Goal: Information Seeking & Learning: Find specific fact

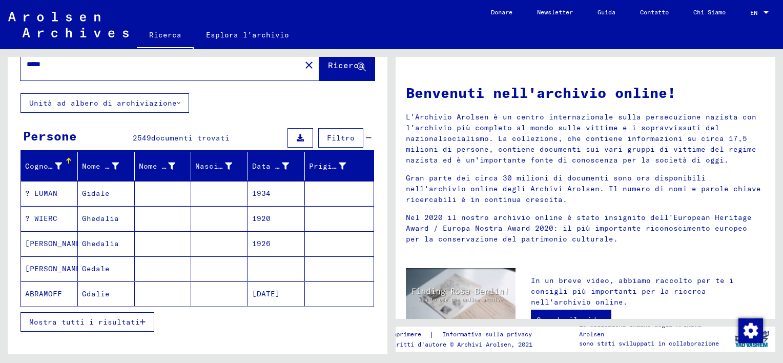
scroll to position [51, 0]
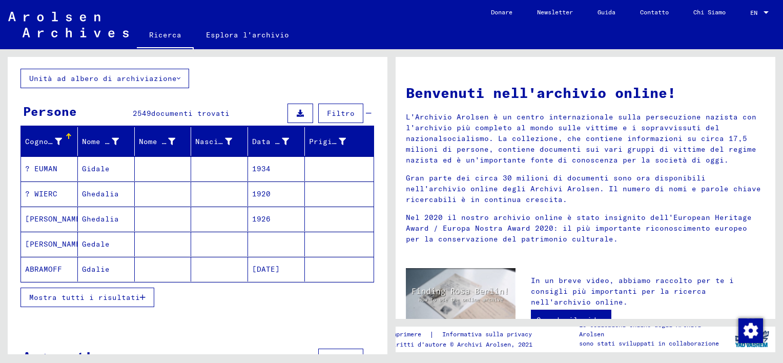
click at [134, 295] on span "Mostra tutti i risultati" at bounding box center [84, 296] width 111 height 9
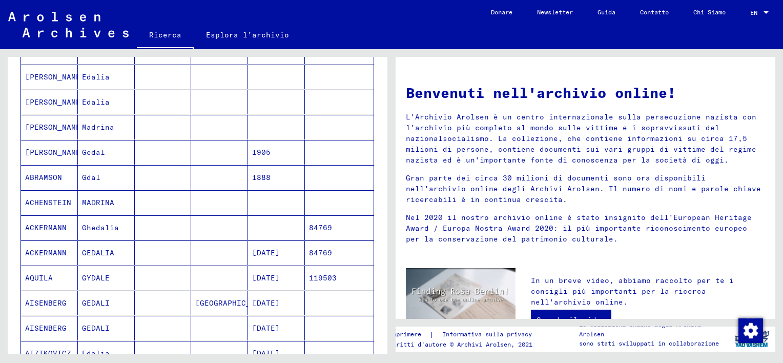
scroll to position [563, 0]
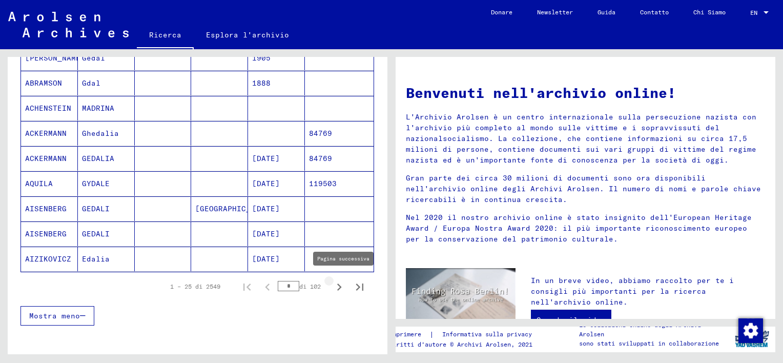
click at [333, 284] on icon "Pagina successiva" at bounding box center [339, 287] width 14 height 14
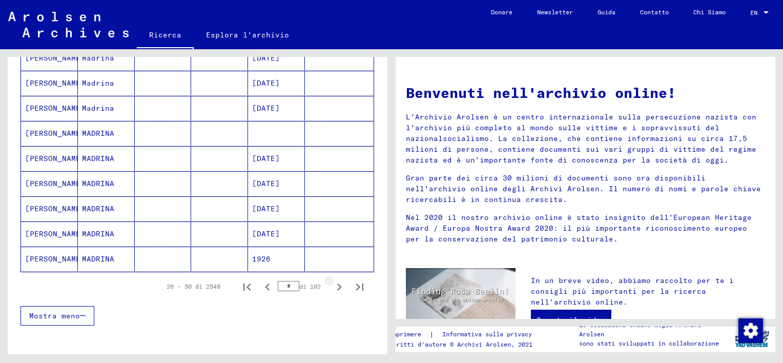
click at [332, 286] on icon "Pagina successiva" at bounding box center [339, 287] width 14 height 14
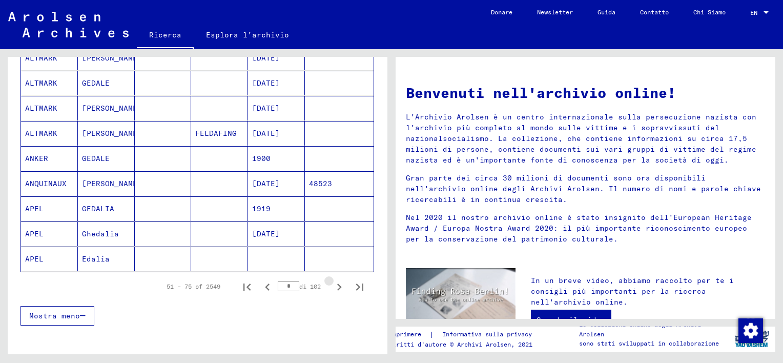
click at [332, 286] on icon "Pagina successiva" at bounding box center [339, 287] width 14 height 14
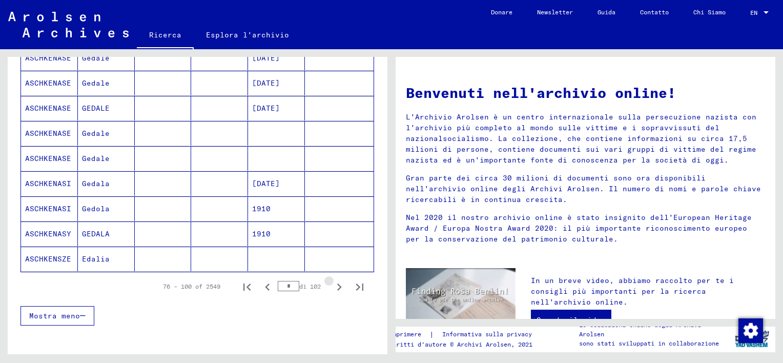
click at [332, 286] on icon "Pagina successiva" at bounding box center [339, 287] width 14 height 14
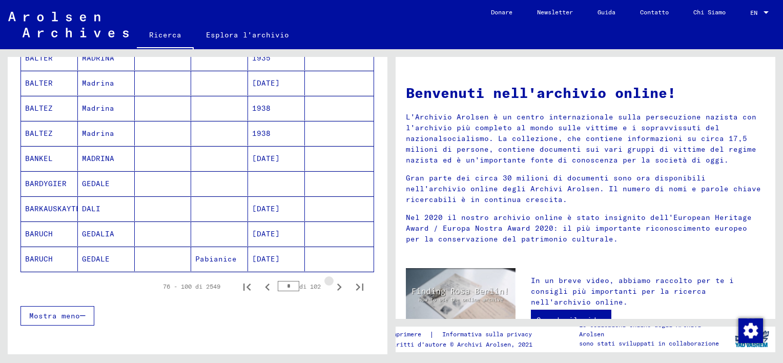
click at [332, 286] on icon "Pagina successiva" at bounding box center [339, 287] width 14 height 14
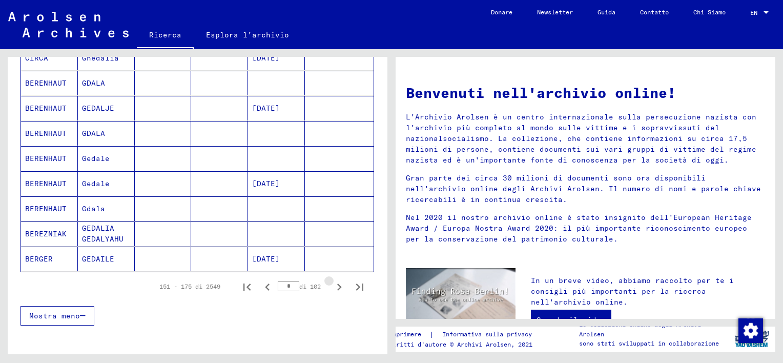
click at [332, 286] on icon "Pagina successiva" at bounding box center [339, 287] width 14 height 14
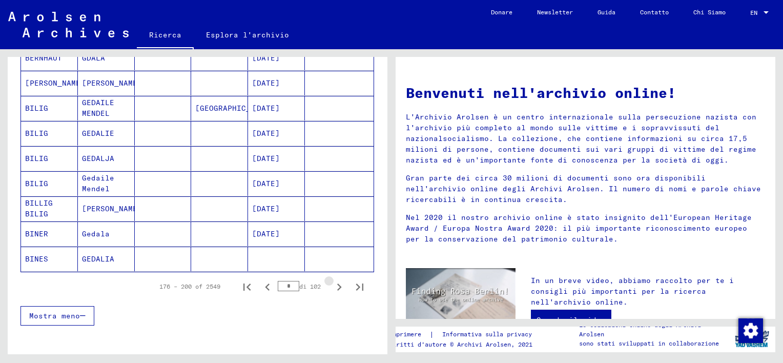
click at [332, 286] on icon "Pagina successiva" at bounding box center [339, 287] width 14 height 14
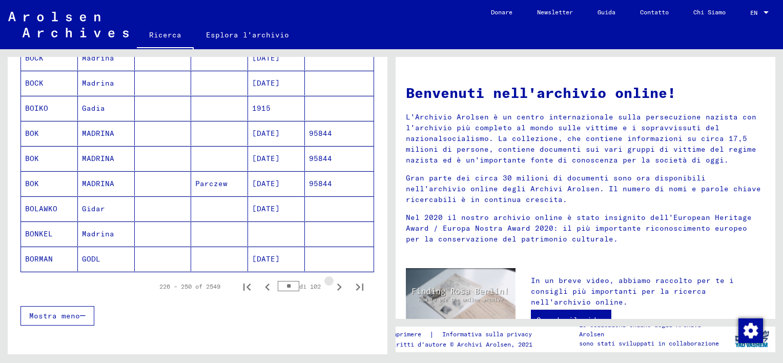
click at [332, 286] on icon "Pagina successiva" at bounding box center [339, 287] width 14 height 14
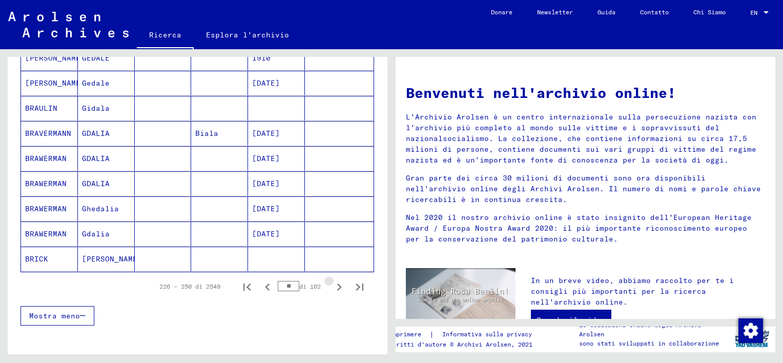
click at [332, 286] on icon "Pagina successiva" at bounding box center [339, 287] width 14 height 14
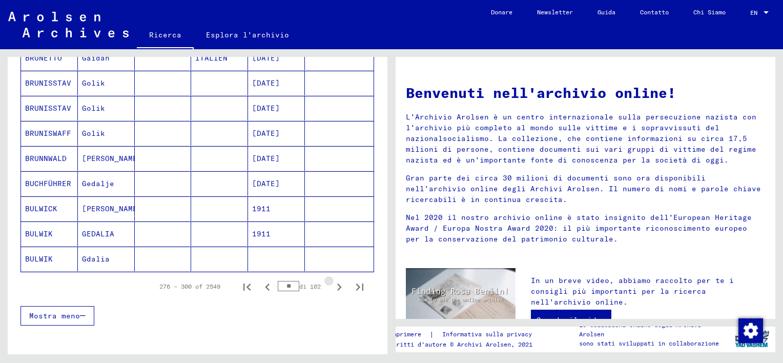
click at [332, 286] on icon "Pagina successiva" at bounding box center [339, 287] width 14 height 14
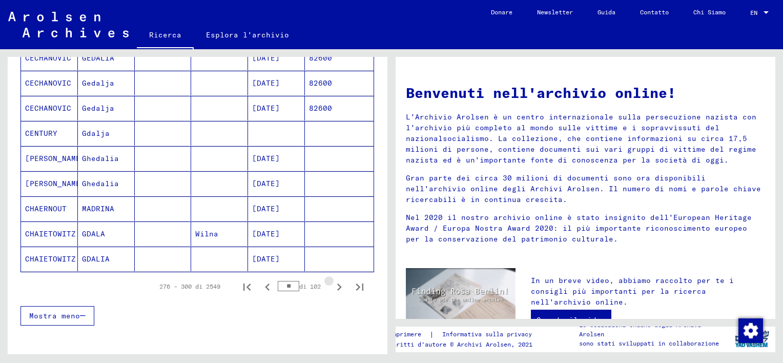
click at [332, 286] on icon "Pagina successiva" at bounding box center [339, 287] width 14 height 14
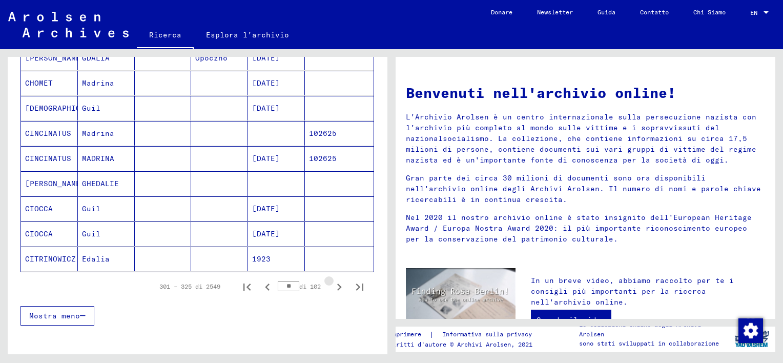
click at [332, 286] on icon "Pagina successiva" at bounding box center [339, 287] width 14 height 14
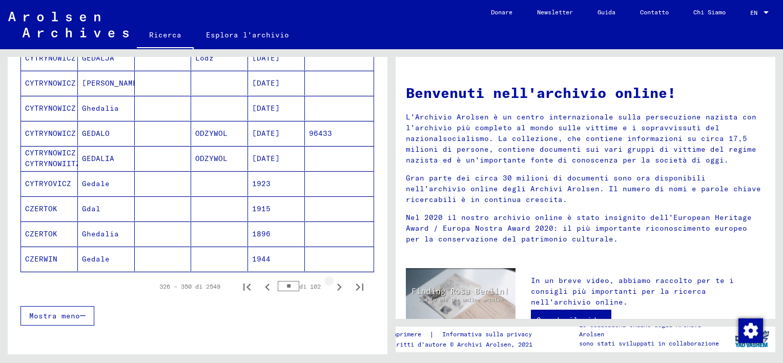
click at [332, 286] on icon "Pagina successiva" at bounding box center [339, 287] width 14 height 14
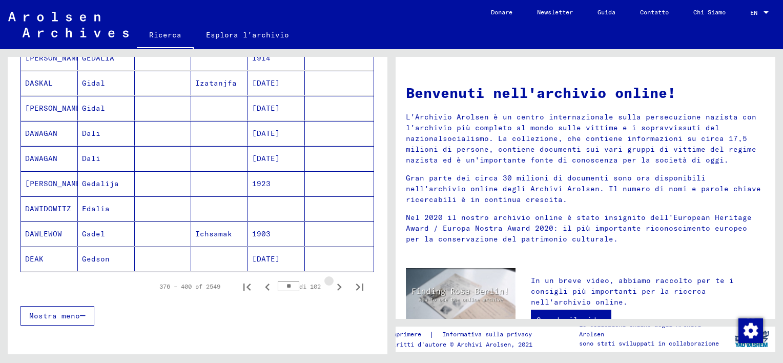
click at [332, 286] on icon "Pagina successiva" at bounding box center [339, 287] width 14 height 14
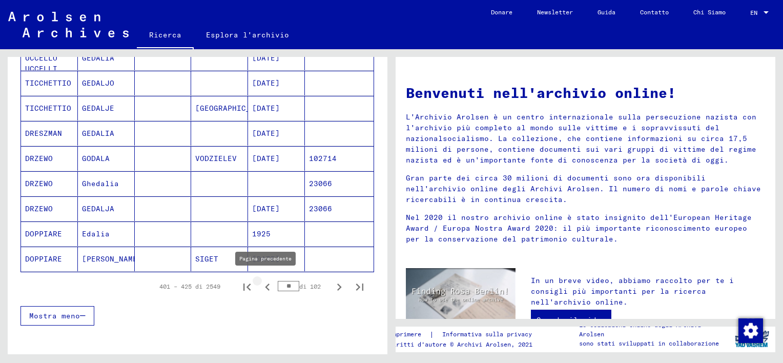
click at [265, 284] on icon "Pagina precedente" at bounding box center [267, 286] width 5 height 7
type input "**"
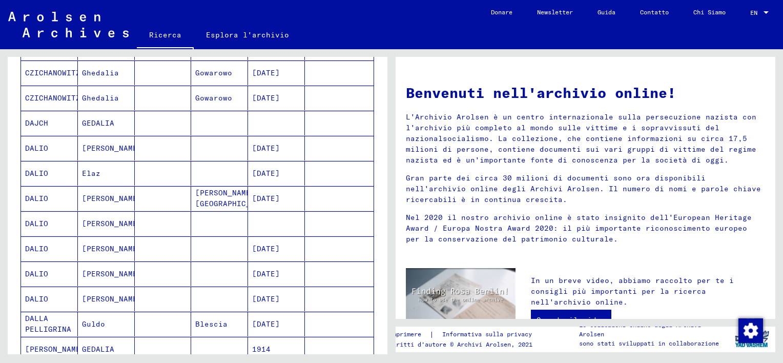
scroll to position [256, 0]
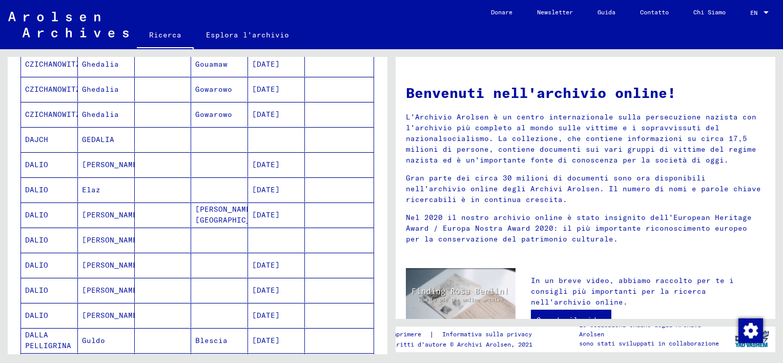
drag, startPoint x: 225, startPoint y: 168, endPoint x: 265, endPoint y: 168, distance: 39.9
click at [226, 168] on mat-cell at bounding box center [219, 164] width 57 height 25
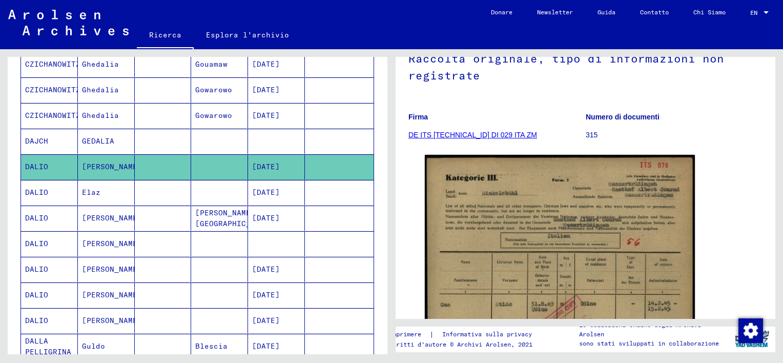
scroll to position [154, 0]
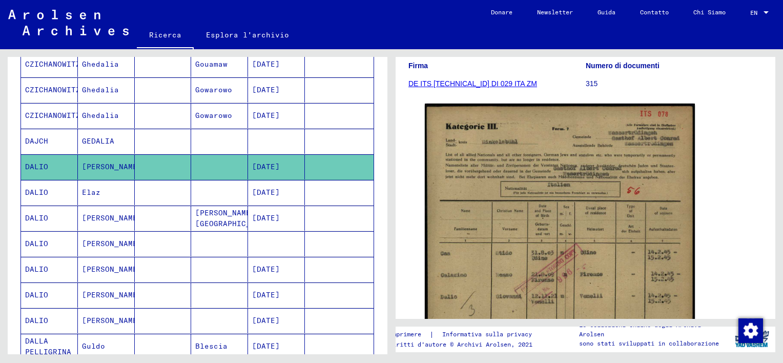
click at [160, 195] on mat-cell at bounding box center [163, 192] width 57 height 25
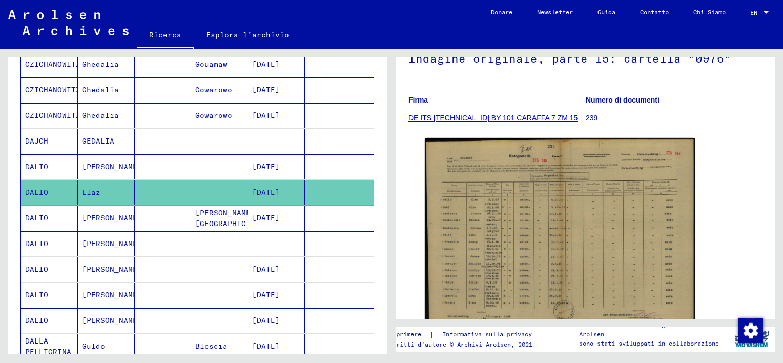
click at [166, 240] on mat-cell at bounding box center [163, 243] width 57 height 25
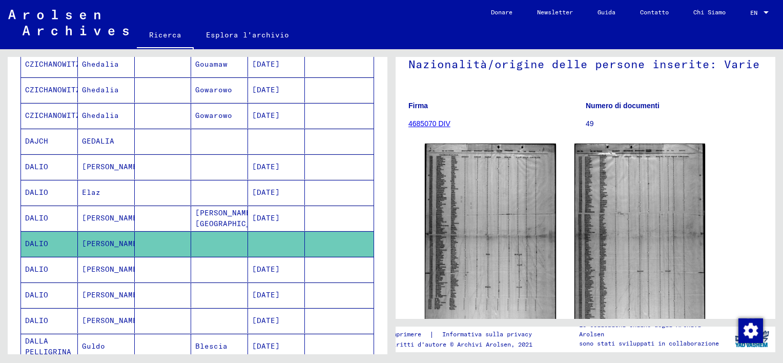
scroll to position [102, 0]
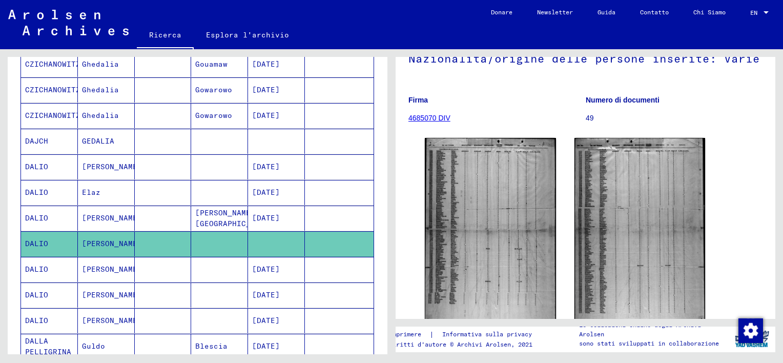
click at [160, 215] on mat-cell at bounding box center [163, 217] width 57 height 25
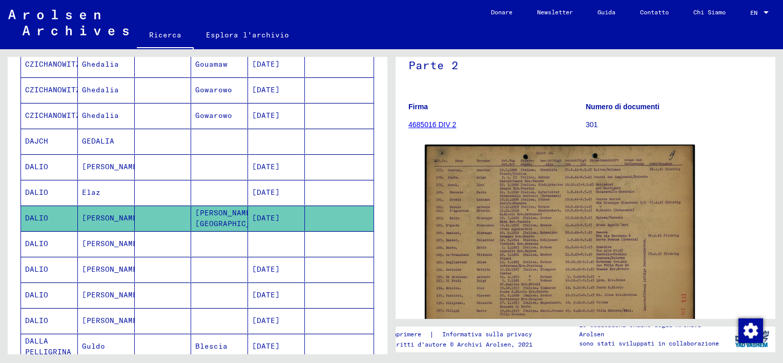
scroll to position [102, 0]
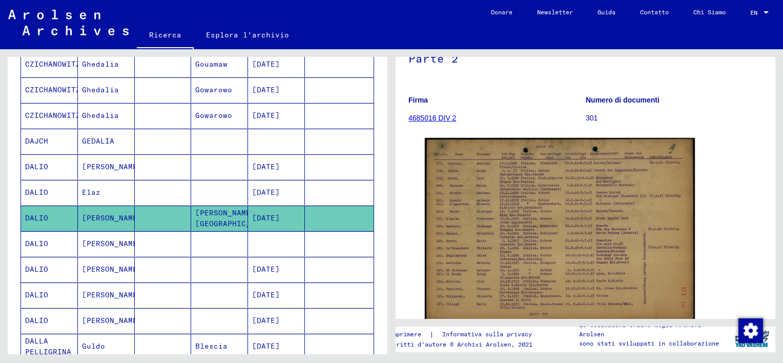
click at [164, 243] on mat-cell at bounding box center [163, 243] width 57 height 25
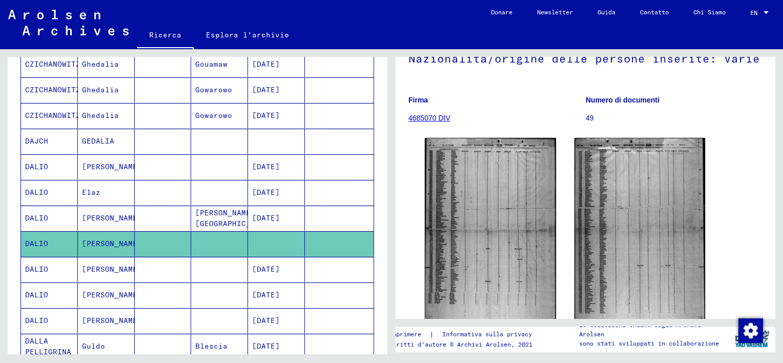
click at [160, 270] on mat-cell at bounding box center [163, 269] width 57 height 25
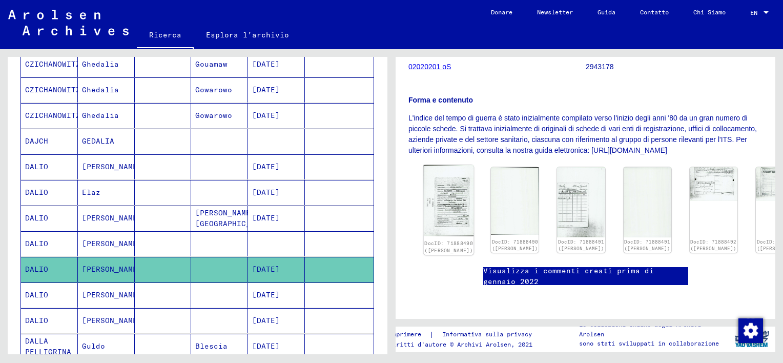
click at [448, 199] on img at bounding box center [449, 200] width 50 height 71
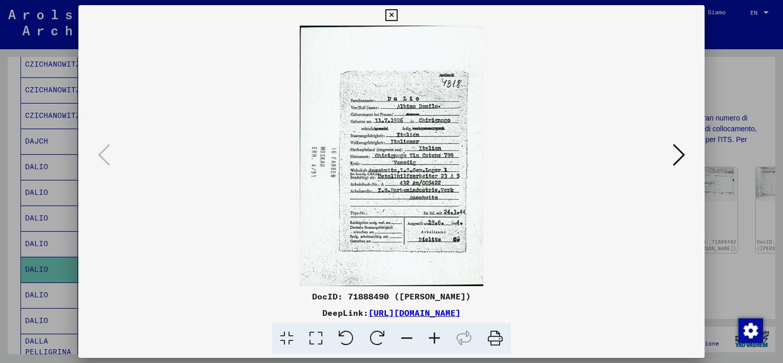
click at [435, 337] on icon at bounding box center [434, 338] width 28 height 31
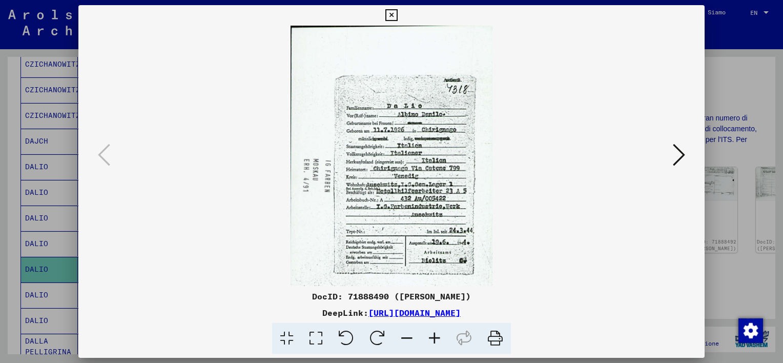
click at [435, 337] on icon at bounding box center [434, 338] width 28 height 31
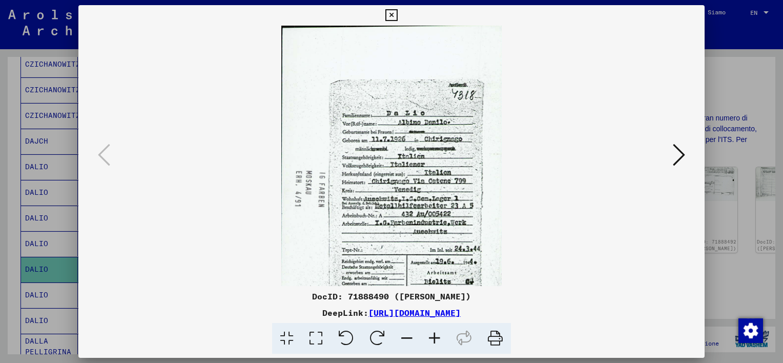
click at [435, 337] on icon at bounding box center [434, 338] width 28 height 31
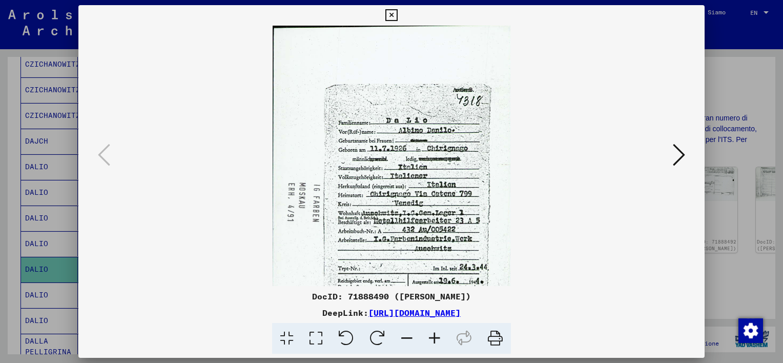
click at [435, 337] on icon at bounding box center [434, 338] width 28 height 31
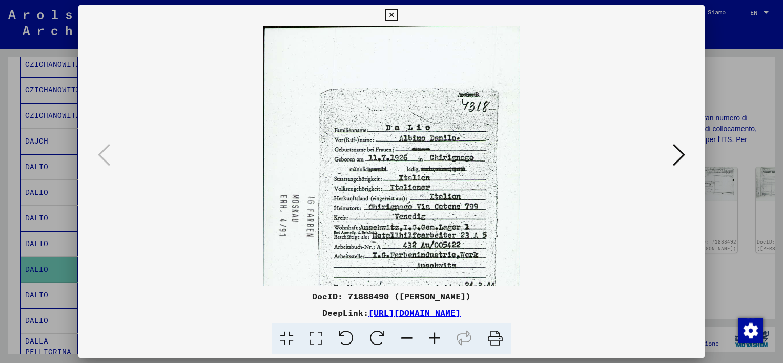
click at [435, 337] on icon at bounding box center [434, 338] width 28 height 31
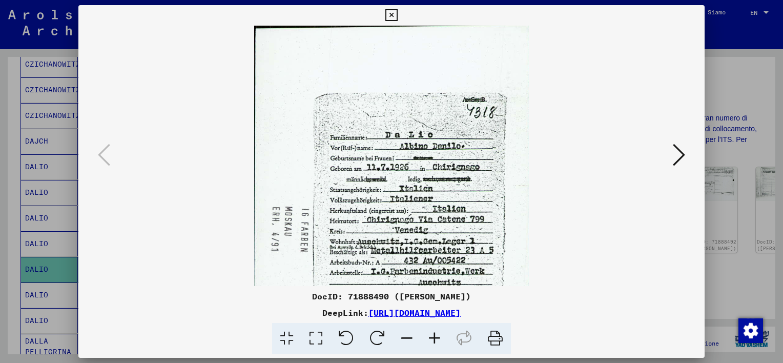
click at [435, 337] on icon at bounding box center [434, 338] width 28 height 31
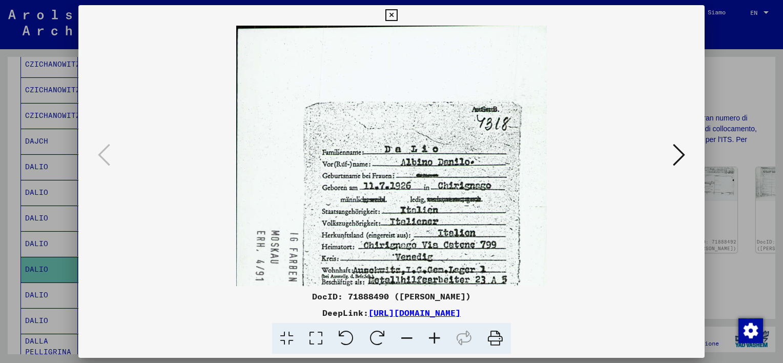
click at [435, 336] on icon at bounding box center [434, 338] width 28 height 31
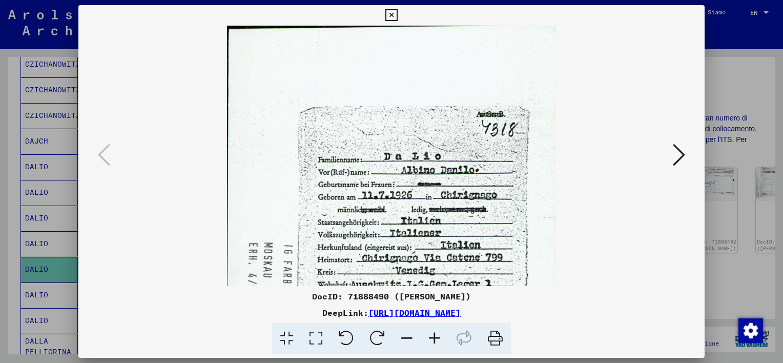
click at [435, 336] on icon at bounding box center [434, 338] width 28 height 31
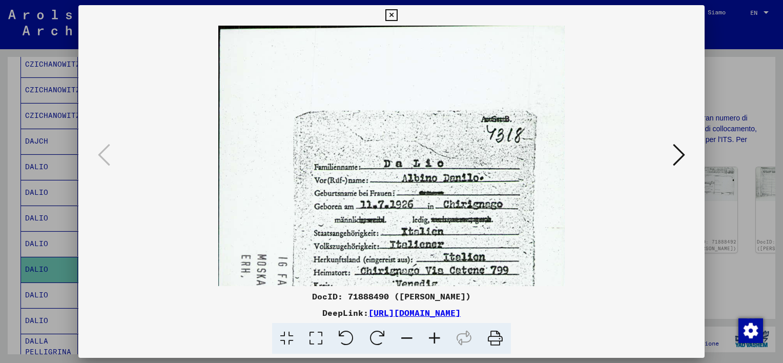
click at [435, 336] on icon at bounding box center [434, 338] width 28 height 31
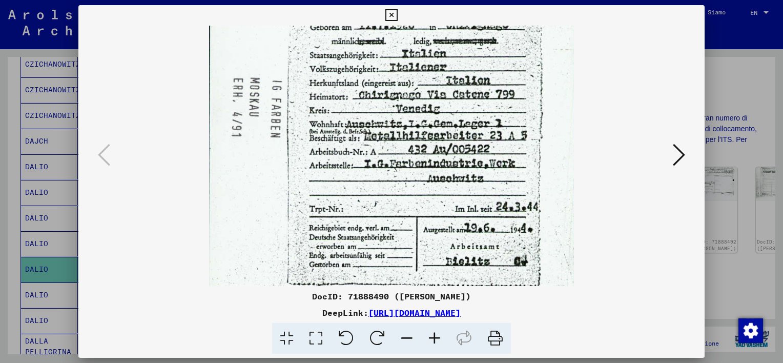
drag, startPoint x: 453, startPoint y: 272, endPoint x: 476, endPoint y: 92, distance: 181.8
click at [476, 92] on img at bounding box center [391, 95] width 365 height 516
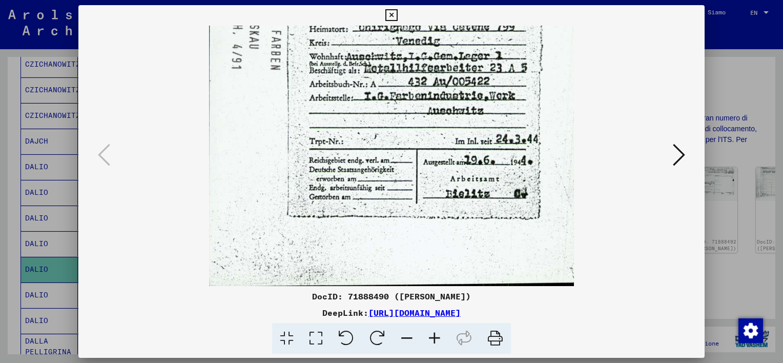
drag, startPoint x: 475, startPoint y: 213, endPoint x: 479, endPoint y: 168, distance: 44.8
click at [479, 168] on img at bounding box center [391, 28] width 365 height 516
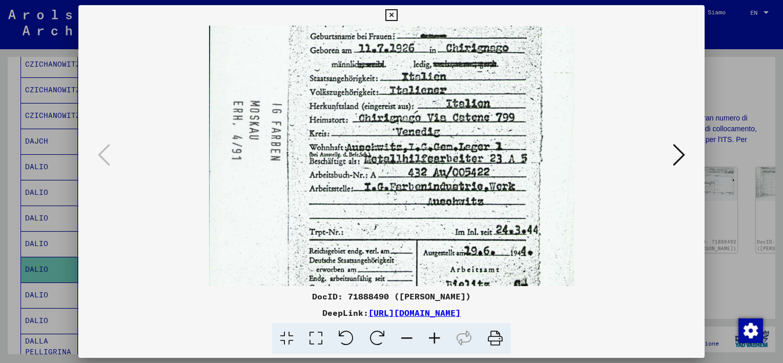
drag, startPoint x: 465, startPoint y: 133, endPoint x: 462, endPoint y: 230, distance: 96.8
click at [461, 229] on img at bounding box center [391, 118] width 365 height 516
click at [392, 13] on icon at bounding box center [391, 15] width 12 height 12
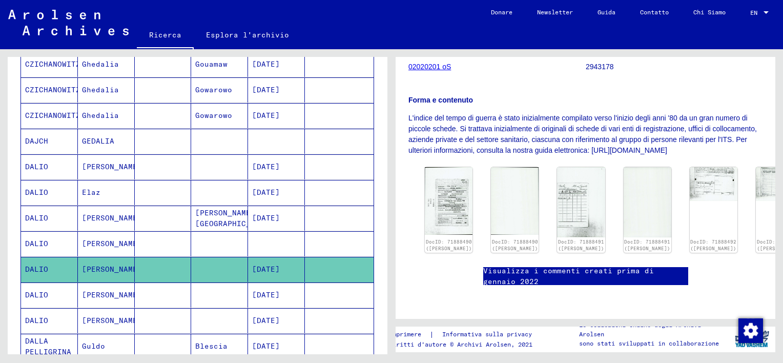
click at [97, 293] on mat-cell "[PERSON_NAME]" at bounding box center [106, 294] width 57 height 25
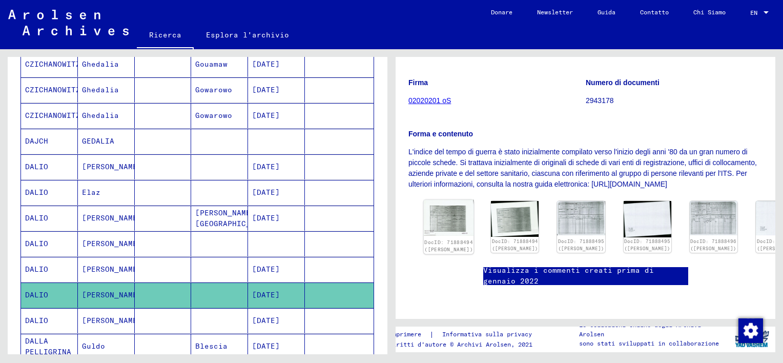
click at [438, 200] on img at bounding box center [449, 218] width 50 height 36
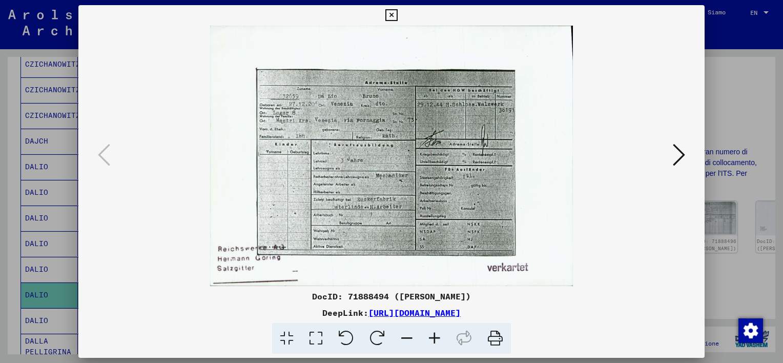
click at [432, 338] on icon at bounding box center [434, 338] width 28 height 31
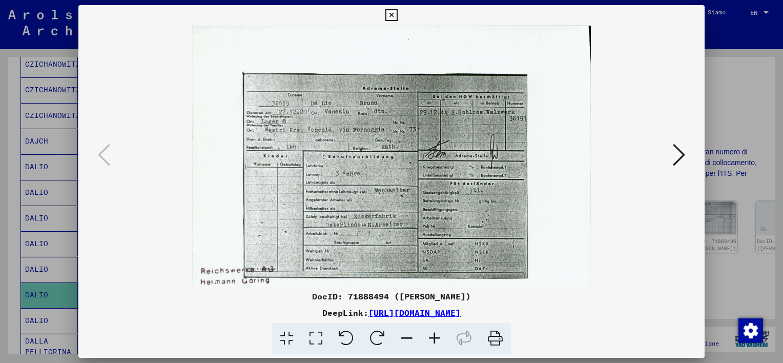
click at [432, 338] on icon at bounding box center [434, 338] width 28 height 31
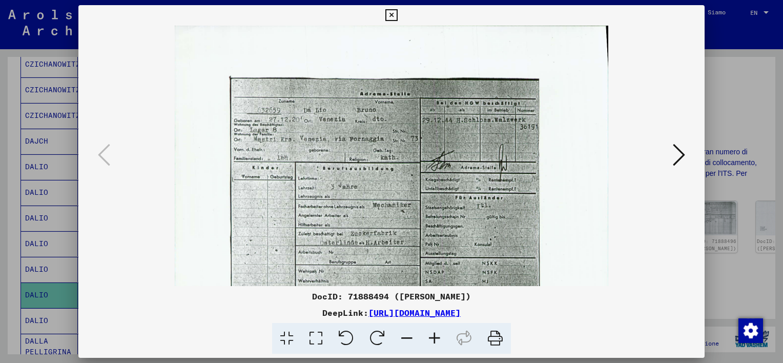
click at [432, 338] on icon at bounding box center [434, 338] width 28 height 31
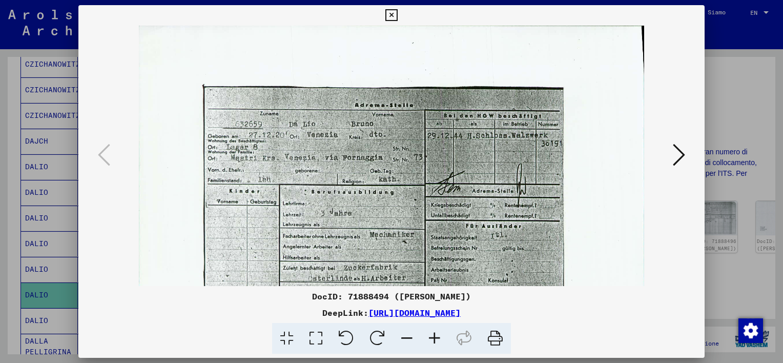
click at [432, 338] on icon at bounding box center [434, 338] width 28 height 31
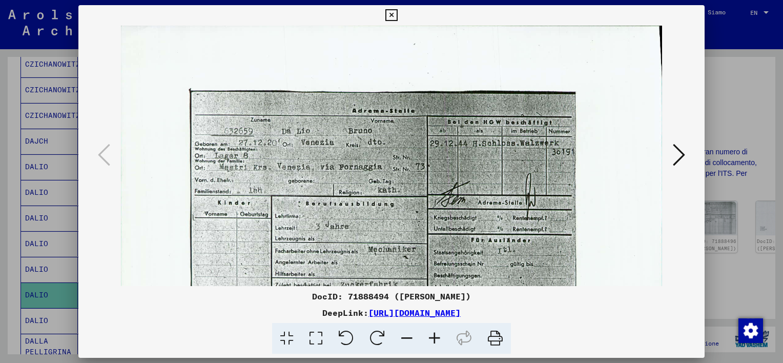
click at [432, 338] on icon at bounding box center [434, 338] width 28 height 31
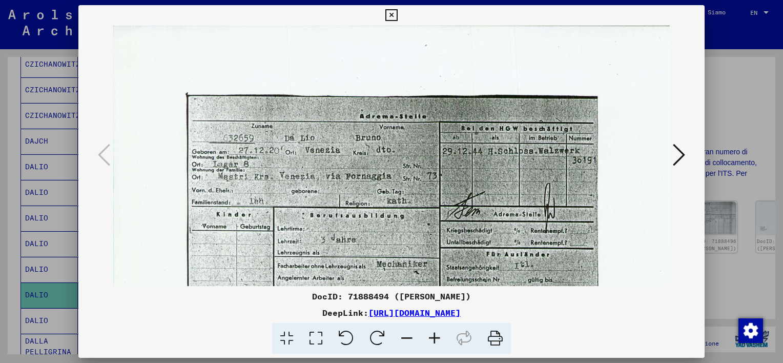
click at [432, 338] on icon at bounding box center [434, 338] width 28 height 31
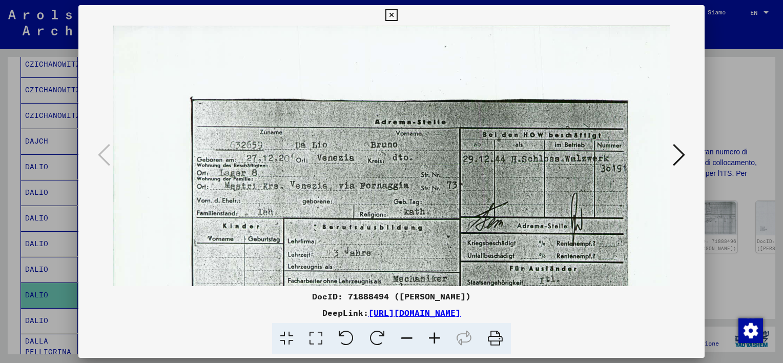
click at [432, 338] on icon at bounding box center [434, 338] width 28 height 31
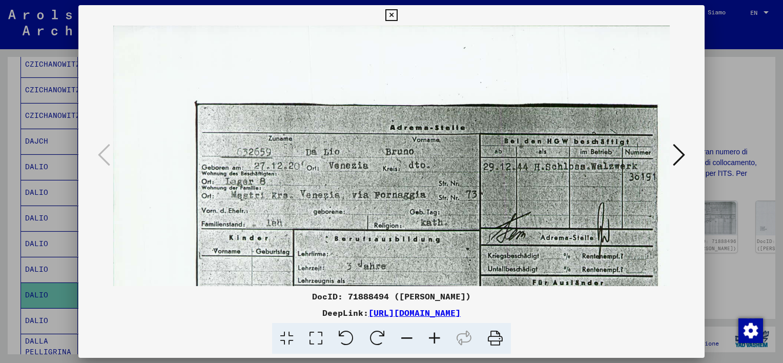
click at [432, 337] on icon at bounding box center [434, 338] width 28 height 31
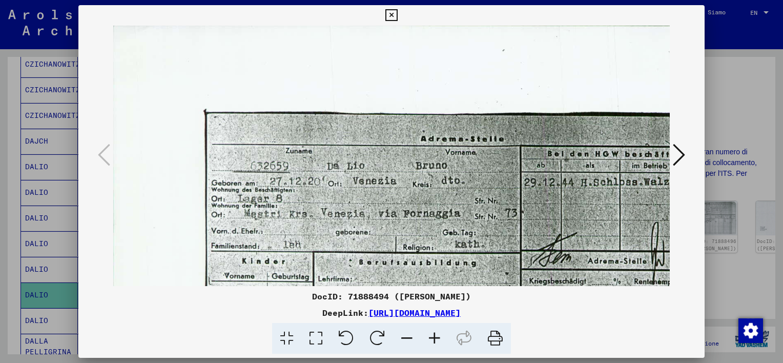
click at [432, 337] on icon at bounding box center [434, 338] width 28 height 31
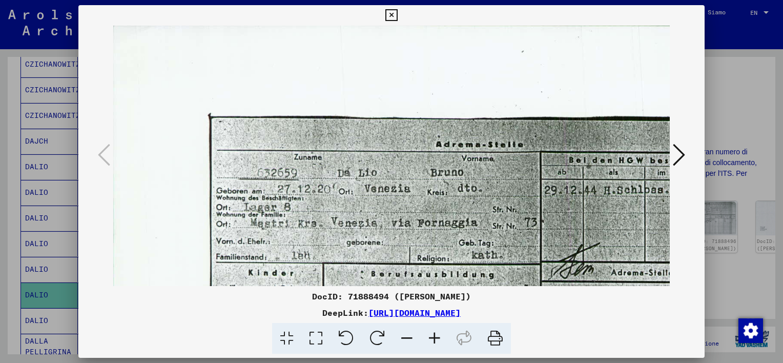
click at [432, 337] on icon at bounding box center [434, 338] width 28 height 31
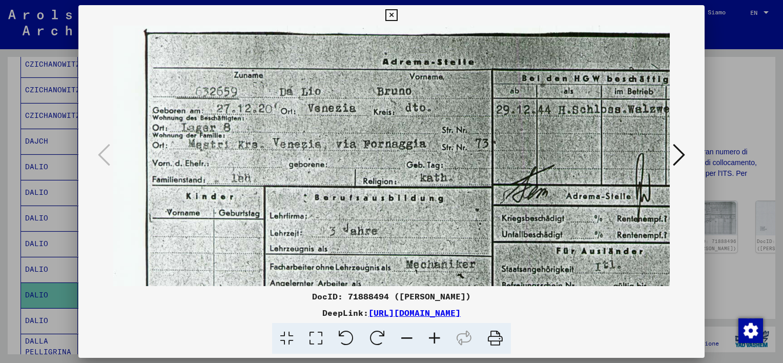
drag, startPoint x: 464, startPoint y: 272, endPoint x: 397, endPoint y: 186, distance: 108.8
click at [397, 186] on img at bounding box center [440, 221] width 790 height 567
click at [389, 18] on icon at bounding box center [391, 15] width 12 height 12
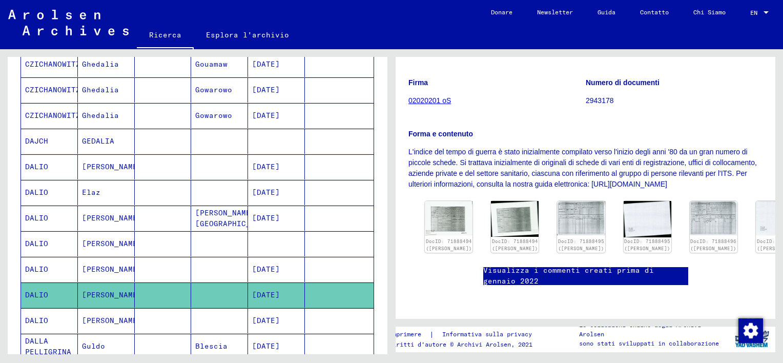
click at [115, 323] on mat-cell "[PERSON_NAME]" at bounding box center [106, 320] width 57 height 25
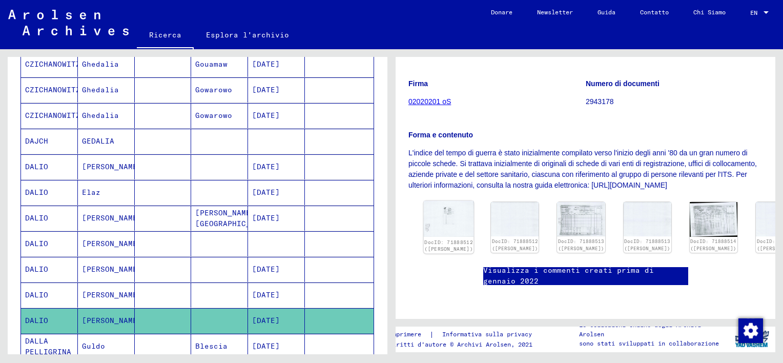
click at [448, 201] on img at bounding box center [449, 219] width 50 height 36
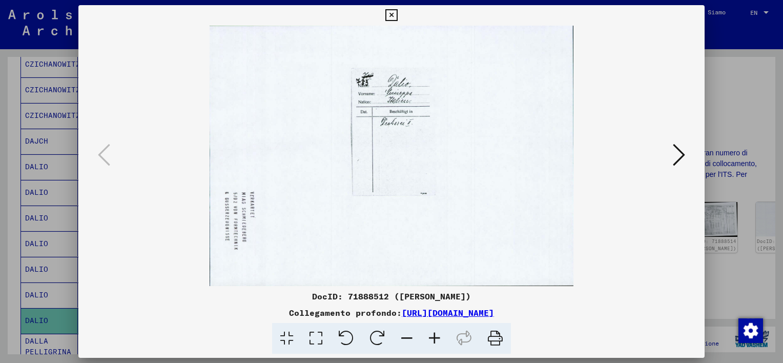
click at [678, 156] on icon at bounding box center [678, 154] width 12 height 25
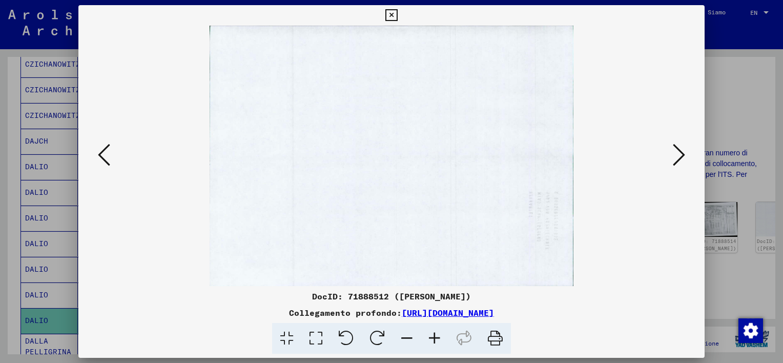
click at [676, 156] on icon at bounding box center [678, 154] width 12 height 25
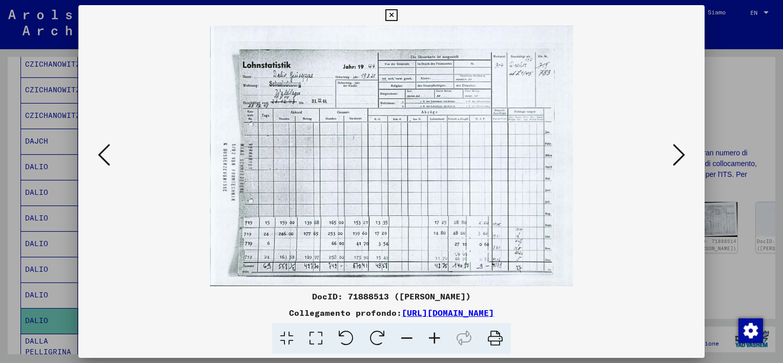
click at [676, 157] on icon at bounding box center [678, 154] width 12 height 25
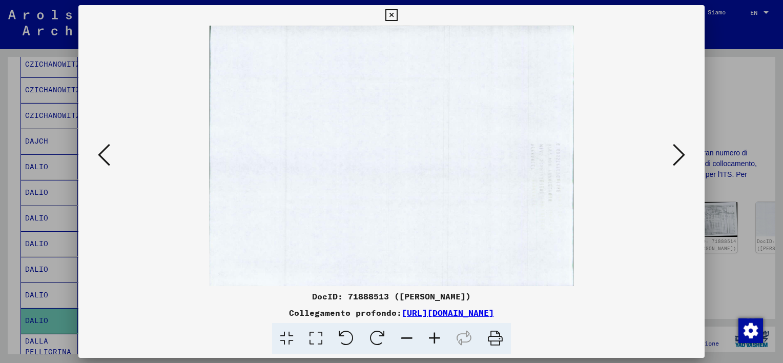
click at [389, 17] on icon at bounding box center [391, 15] width 12 height 12
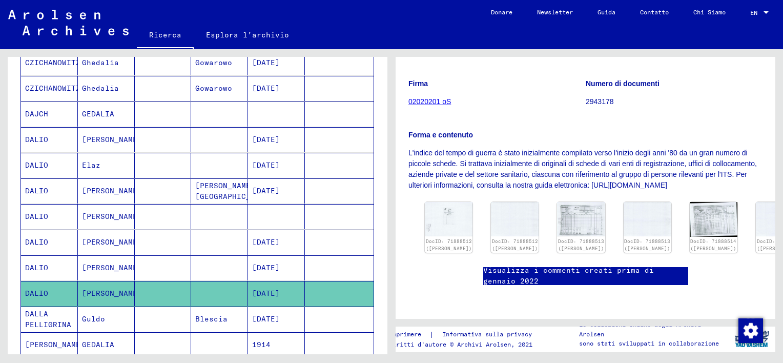
scroll to position [309, 0]
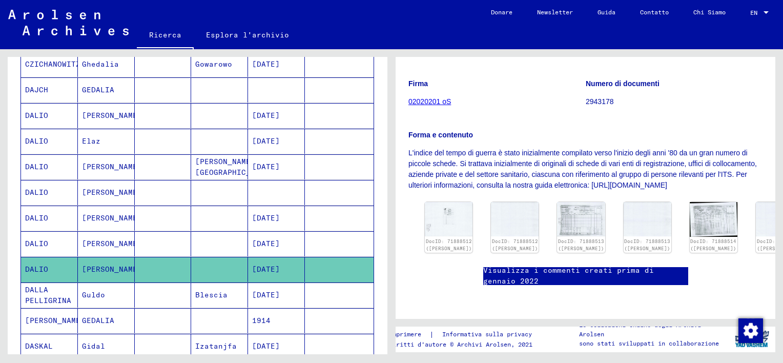
click at [213, 139] on mat-cell at bounding box center [219, 141] width 57 height 25
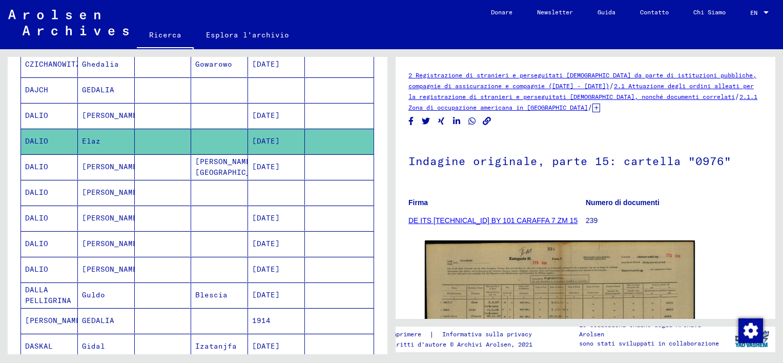
click at [154, 163] on mat-cell at bounding box center [163, 166] width 57 height 25
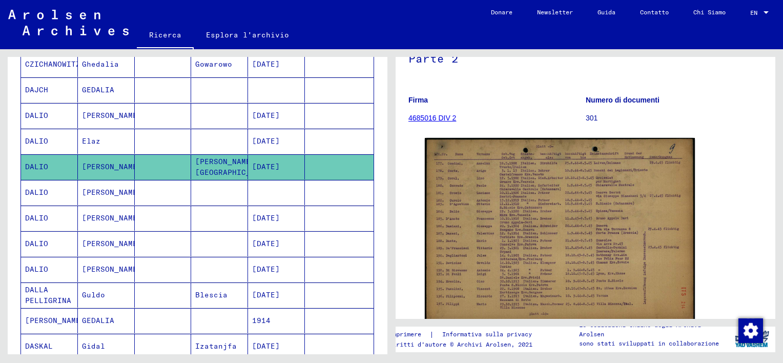
click at [176, 193] on mat-cell at bounding box center [163, 192] width 57 height 25
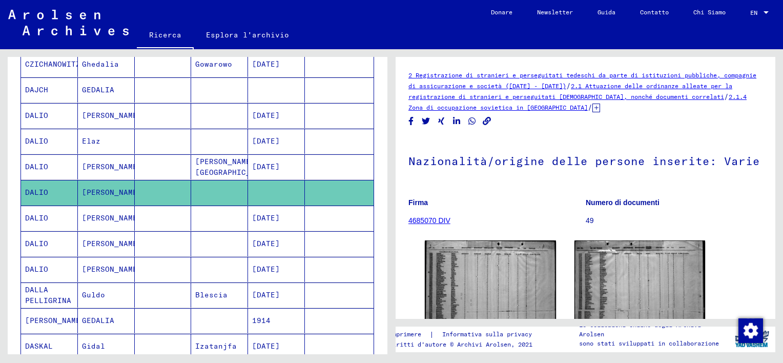
click at [156, 213] on mat-cell at bounding box center [163, 217] width 57 height 25
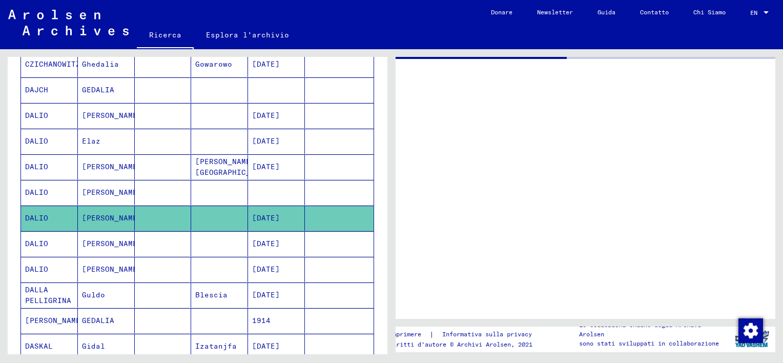
click at [156, 213] on mat-cell at bounding box center [163, 217] width 57 height 25
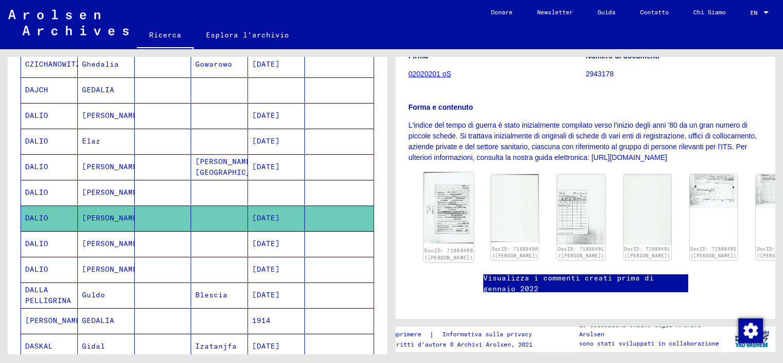
scroll to position [154, 0]
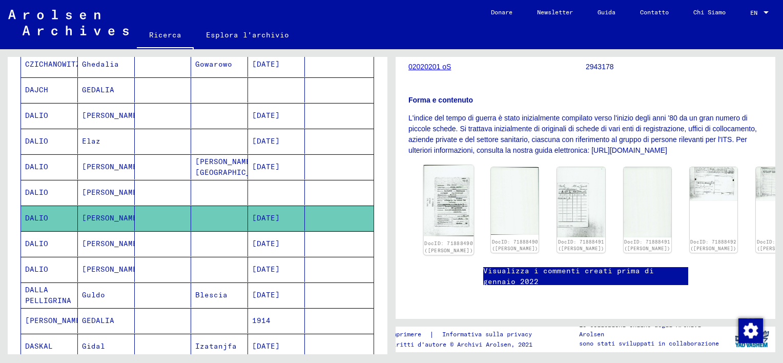
click at [440, 209] on img at bounding box center [449, 200] width 50 height 71
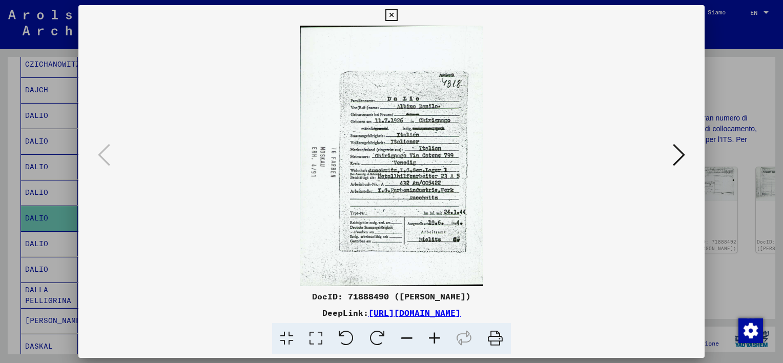
click at [433, 337] on icon at bounding box center [434, 338] width 28 height 31
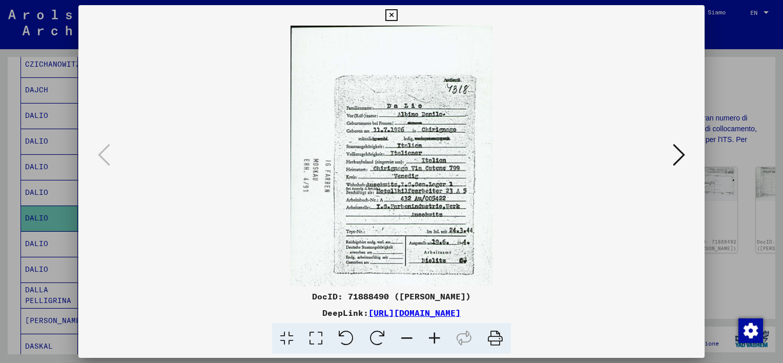
click at [433, 337] on icon at bounding box center [434, 338] width 28 height 31
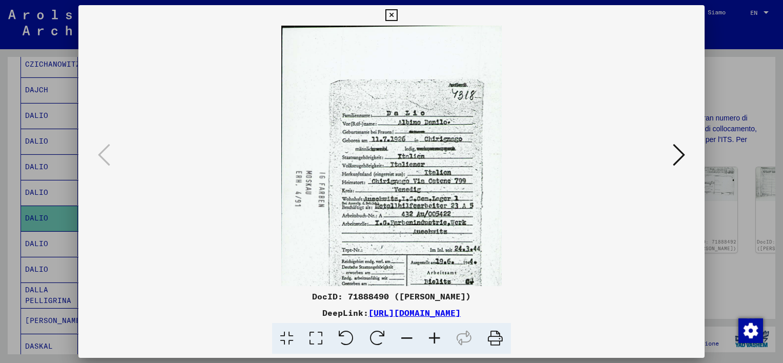
click at [433, 337] on icon at bounding box center [434, 338] width 28 height 31
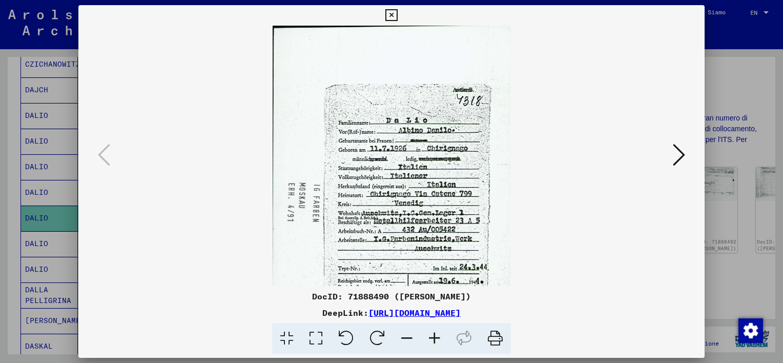
click at [433, 337] on icon at bounding box center [434, 338] width 28 height 31
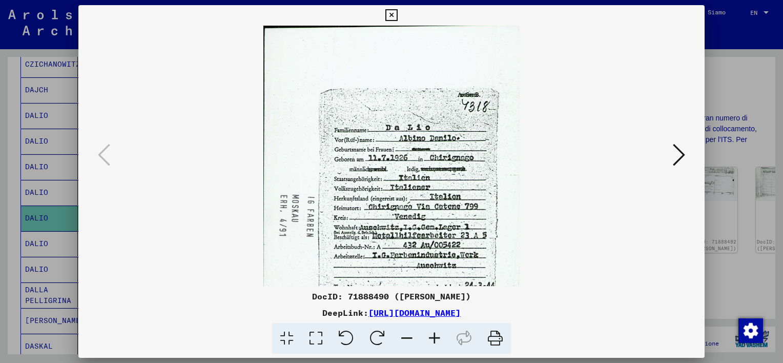
click at [433, 337] on icon at bounding box center [434, 338] width 28 height 31
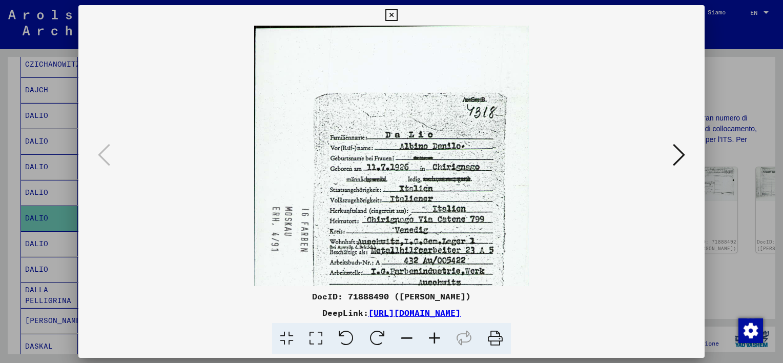
click at [433, 337] on icon at bounding box center [434, 338] width 28 height 31
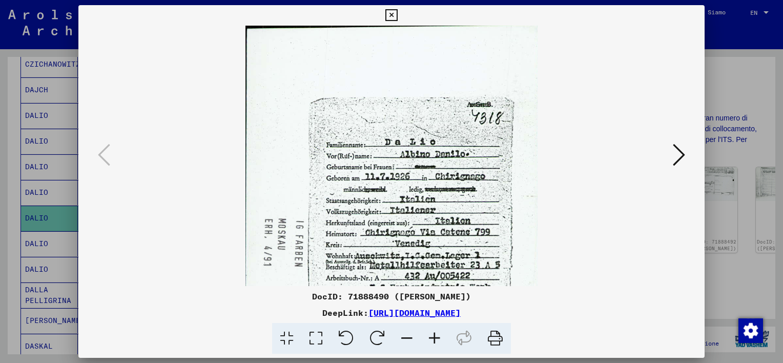
click at [433, 337] on icon at bounding box center [434, 338] width 28 height 31
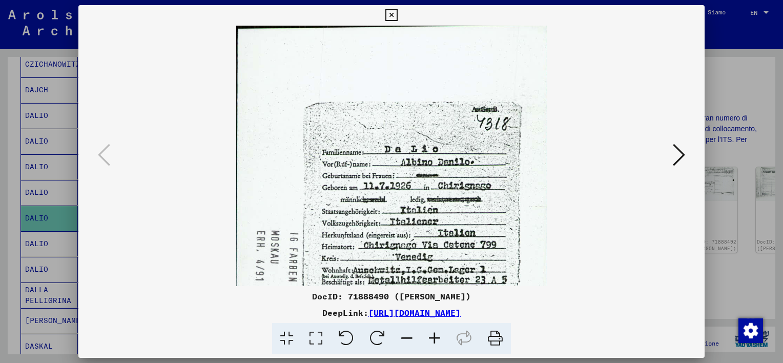
click at [433, 337] on icon at bounding box center [434, 338] width 28 height 31
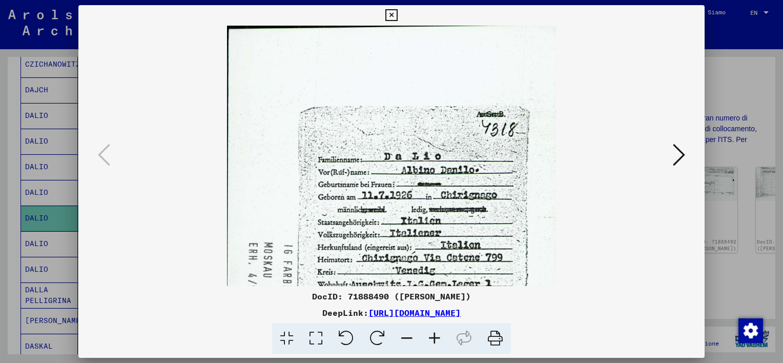
click at [433, 337] on icon at bounding box center [434, 338] width 28 height 31
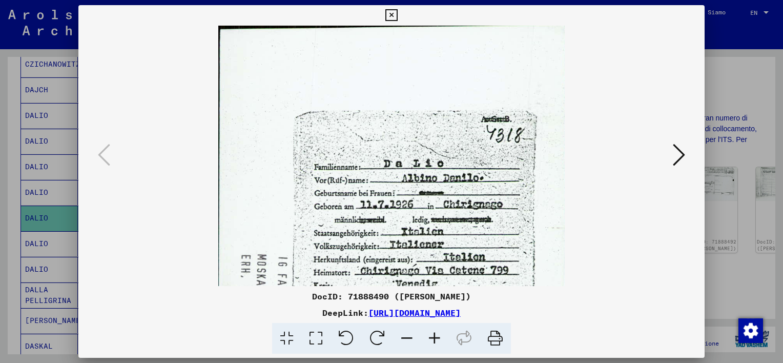
click at [433, 337] on icon at bounding box center [434, 338] width 28 height 31
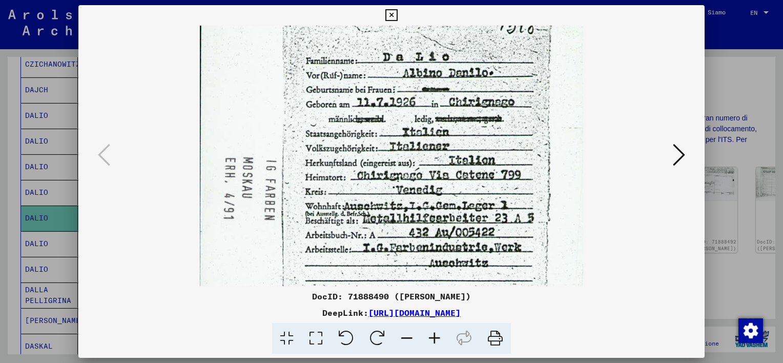
scroll to position [123, 0]
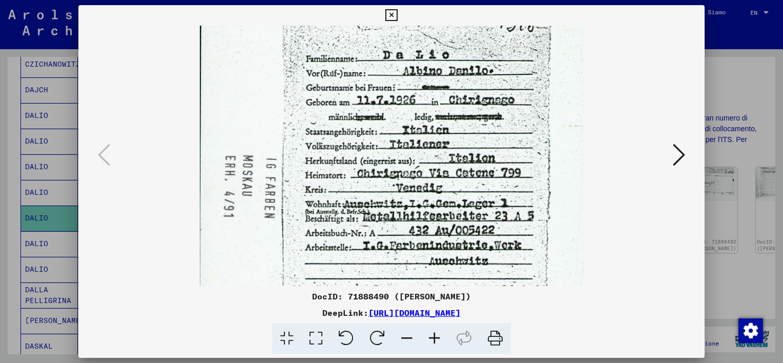
drag, startPoint x: 447, startPoint y: 269, endPoint x: 438, endPoint y: 147, distance: 121.7
click at [438, 147] on img at bounding box center [391, 174] width 383 height 542
click at [391, 16] on icon at bounding box center [391, 15] width 12 height 12
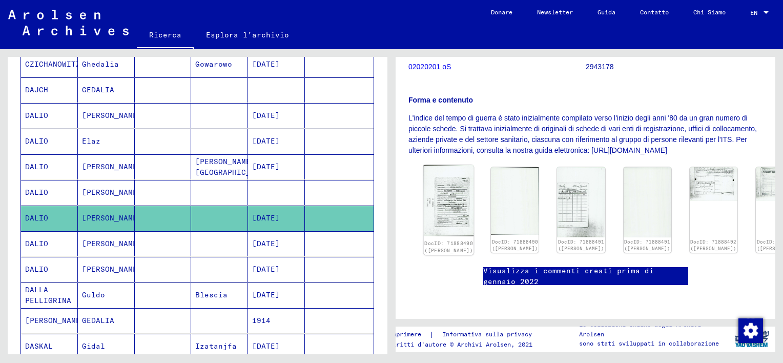
click at [450, 197] on img at bounding box center [449, 200] width 50 height 71
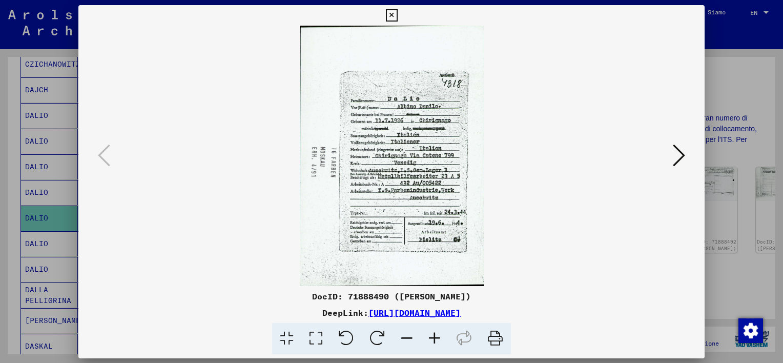
click at [450, 197] on img at bounding box center [391, 156] width 556 height 260
click at [435, 338] on icon at bounding box center [434, 338] width 28 height 31
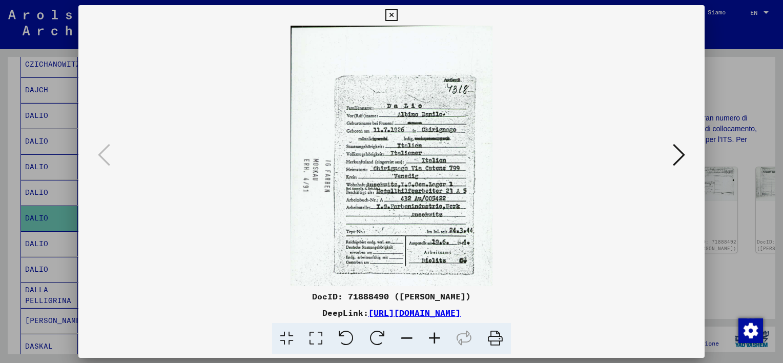
click at [435, 338] on icon at bounding box center [434, 338] width 28 height 31
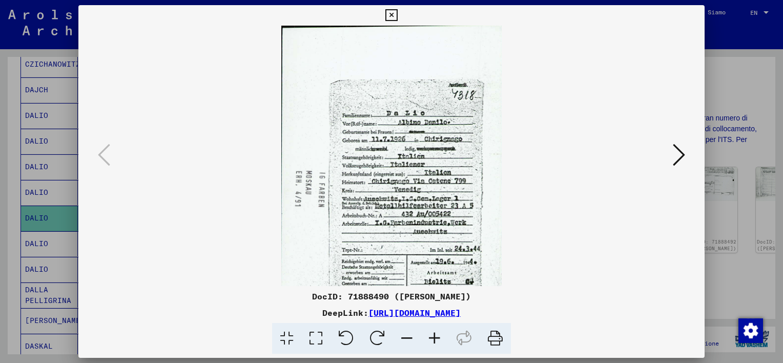
click at [435, 338] on icon at bounding box center [434, 338] width 28 height 31
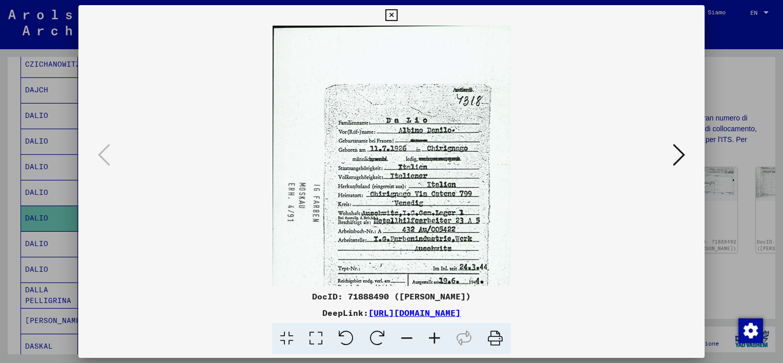
click at [435, 338] on icon at bounding box center [434, 338] width 28 height 31
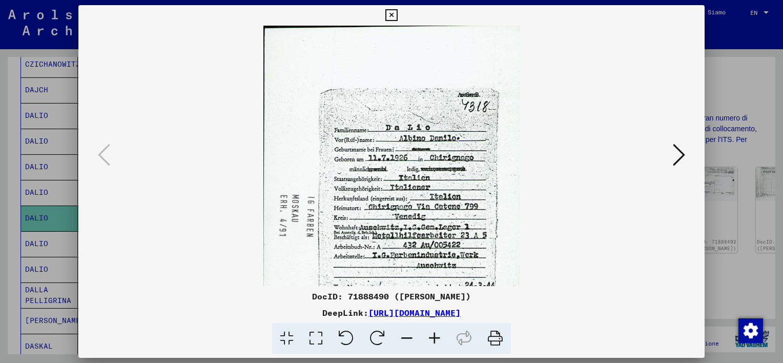
click at [435, 338] on icon at bounding box center [434, 338] width 28 height 31
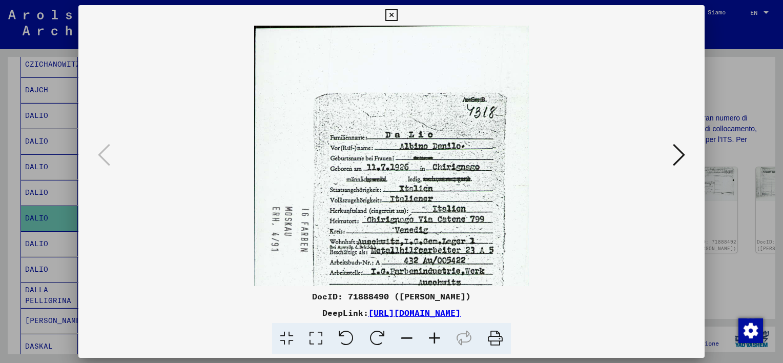
click at [435, 338] on icon at bounding box center [434, 338] width 28 height 31
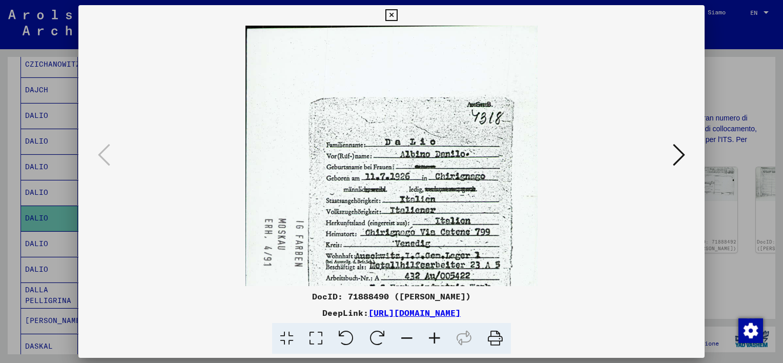
click at [435, 338] on icon at bounding box center [434, 338] width 28 height 31
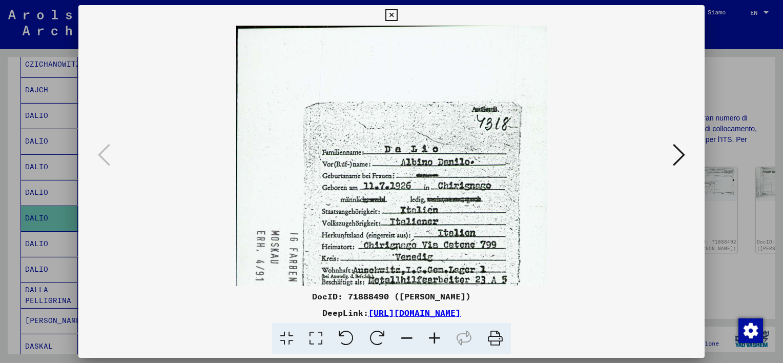
click at [435, 338] on icon at bounding box center [434, 338] width 28 height 31
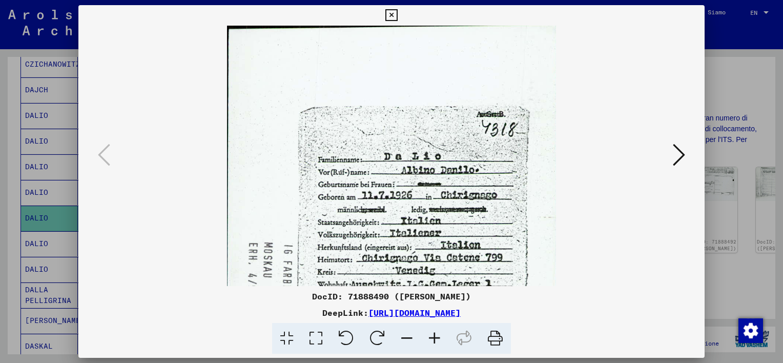
click at [435, 338] on icon at bounding box center [434, 338] width 28 height 31
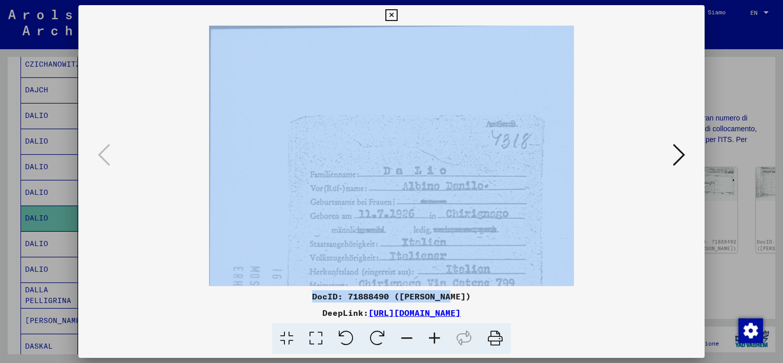
drag, startPoint x: 434, startPoint y: 290, endPoint x: 430, endPoint y: 225, distance: 65.2
click at [430, 225] on div "DocID: 71888490 ([PERSON_NAME]) DeepLink: [URL][DOMAIN_NAME]" at bounding box center [391, 179] width 626 height 349
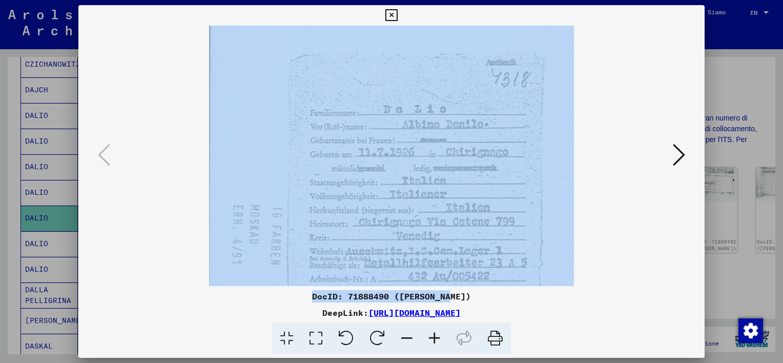
scroll to position [131, 0]
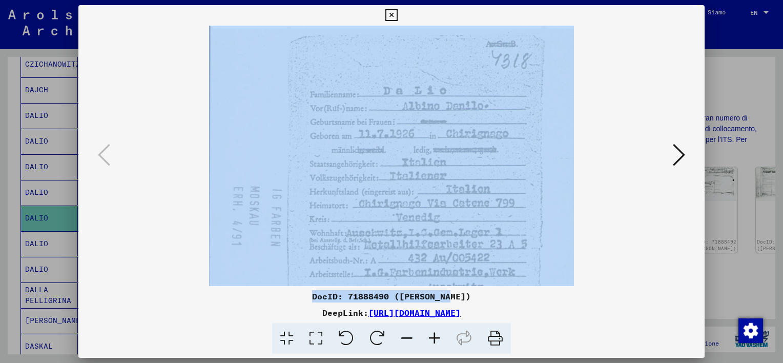
drag, startPoint x: 482, startPoint y: 236, endPoint x: 473, endPoint y: 161, distance: 75.3
click at [477, 169] on img at bounding box center [391, 204] width 365 height 516
click at [389, 14] on icon at bounding box center [391, 15] width 12 height 12
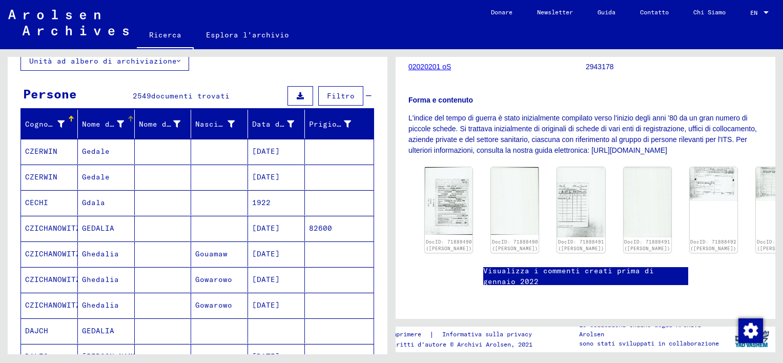
scroll to position [0, 0]
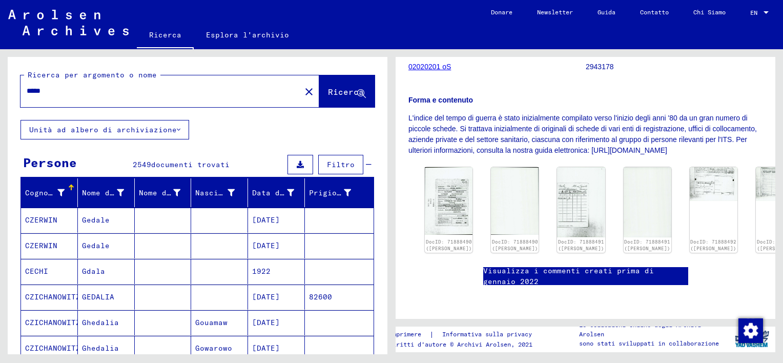
click at [35, 87] on input "*****" at bounding box center [161, 91] width 268 height 11
click at [72, 94] on input "******" at bounding box center [161, 91] width 268 height 11
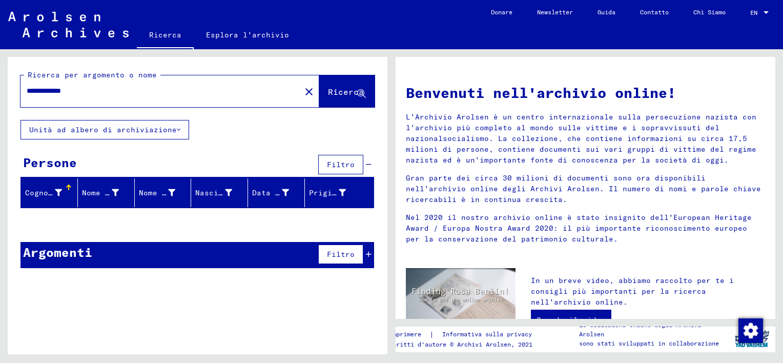
drag, startPoint x: 56, startPoint y: 92, endPoint x: 138, endPoint y: 91, distance: 81.9
click at [138, 91] on input "**********" at bounding box center [158, 91] width 262 height 11
click at [40, 89] on input "******" at bounding box center [158, 91] width 262 height 11
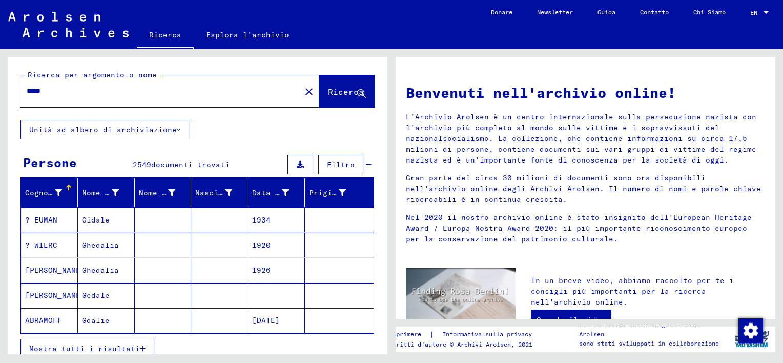
click at [78, 88] on input "*****" at bounding box center [158, 91] width 262 height 11
type input "**********"
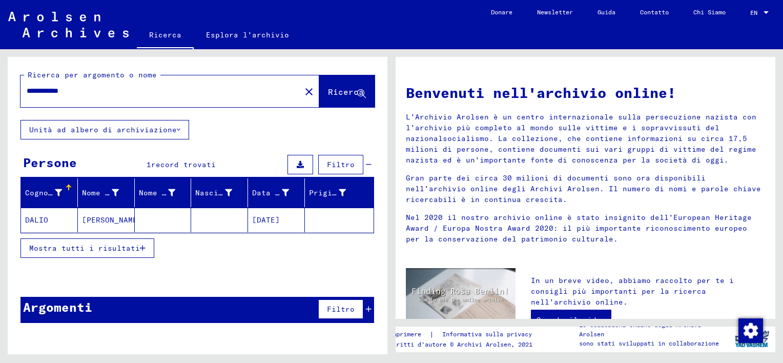
click at [98, 221] on mat-cell "[PERSON_NAME]" at bounding box center [106, 219] width 57 height 25
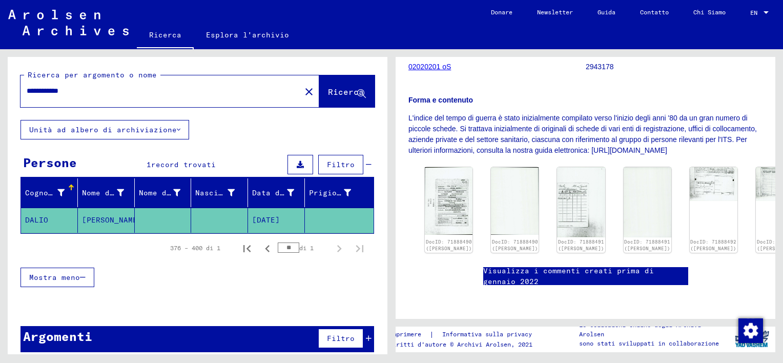
scroll to position [205, 0]
click at [441, 165] on img at bounding box center [449, 200] width 50 height 71
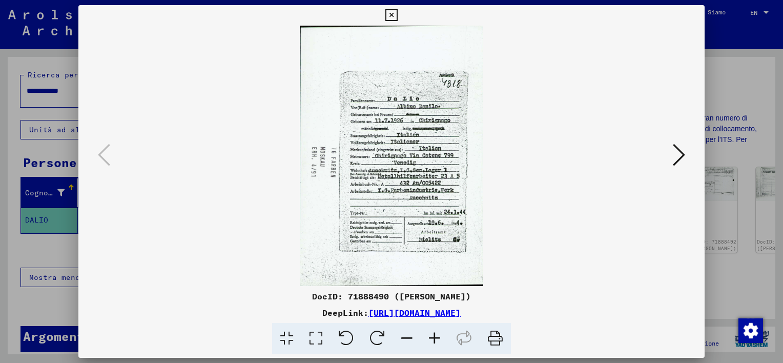
click at [436, 339] on icon at bounding box center [434, 338] width 28 height 31
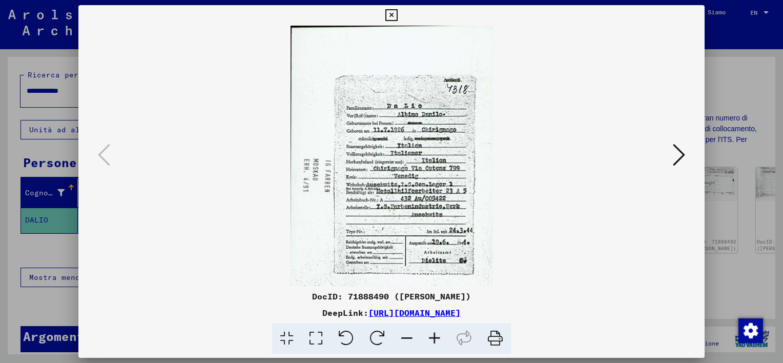
click at [436, 339] on icon at bounding box center [434, 338] width 28 height 31
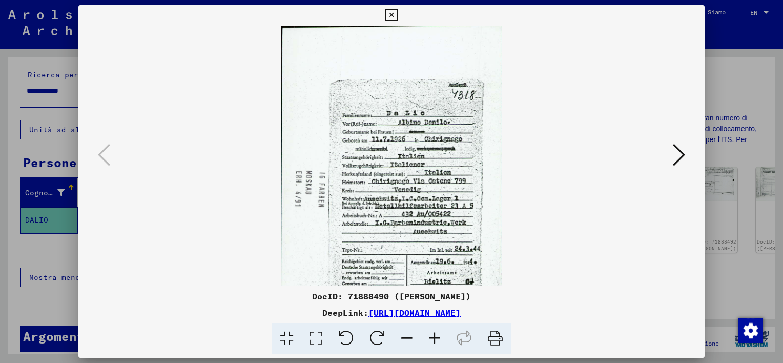
drag, startPoint x: 436, startPoint y: 338, endPoint x: 447, endPoint y: 324, distance: 17.6
click at [436, 338] on icon at bounding box center [434, 338] width 28 height 31
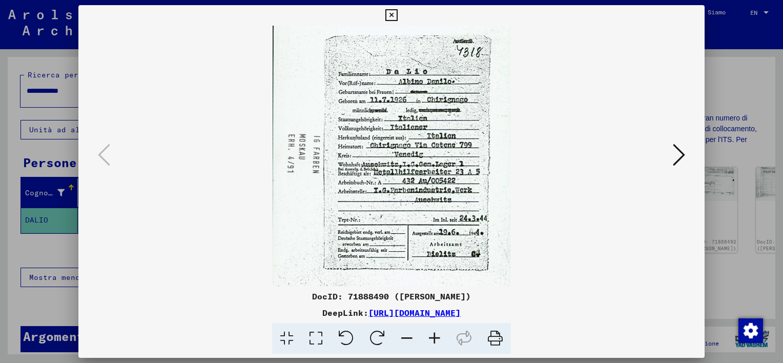
scroll to position [53, 0]
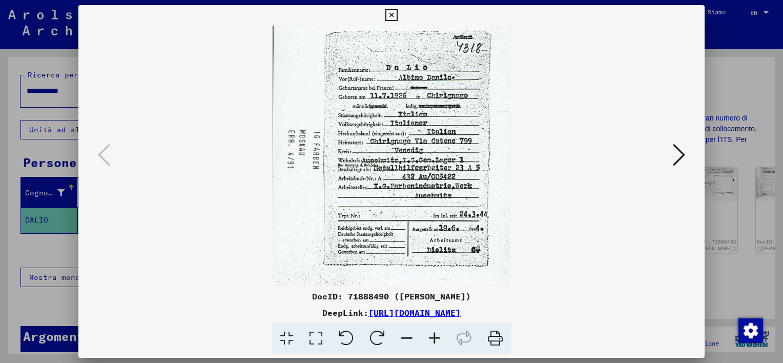
drag, startPoint x: 452, startPoint y: 217, endPoint x: 452, endPoint y: 164, distance: 52.8
click at [452, 164] on img at bounding box center [391, 141] width 238 height 337
click at [433, 339] on icon at bounding box center [434, 338] width 28 height 31
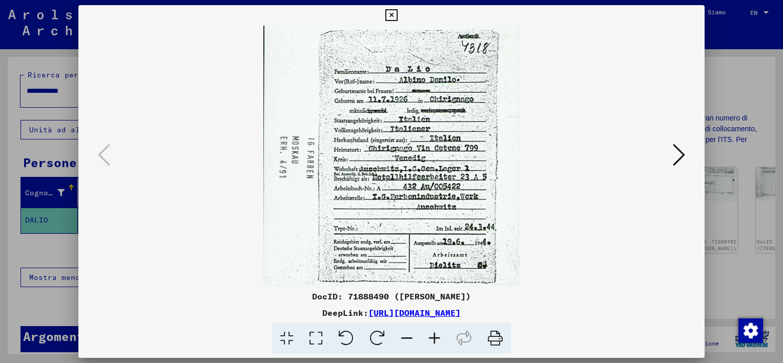
scroll to position [60, 0]
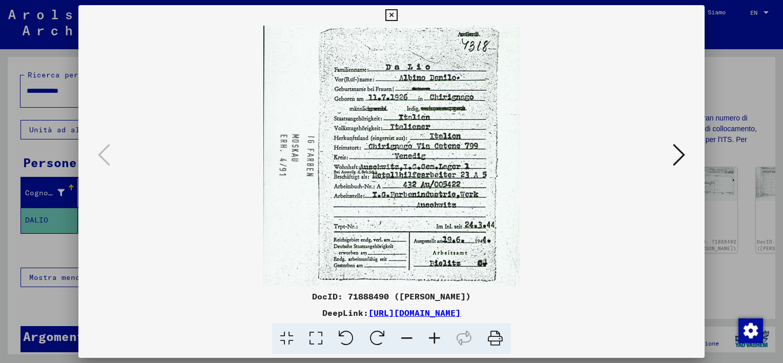
drag, startPoint x: 499, startPoint y: 241, endPoint x: 488, endPoint y: 236, distance: 12.6
click at [488, 236] on img at bounding box center [391, 146] width 256 height 363
